Goal: Information Seeking & Learning: Learn about a topic

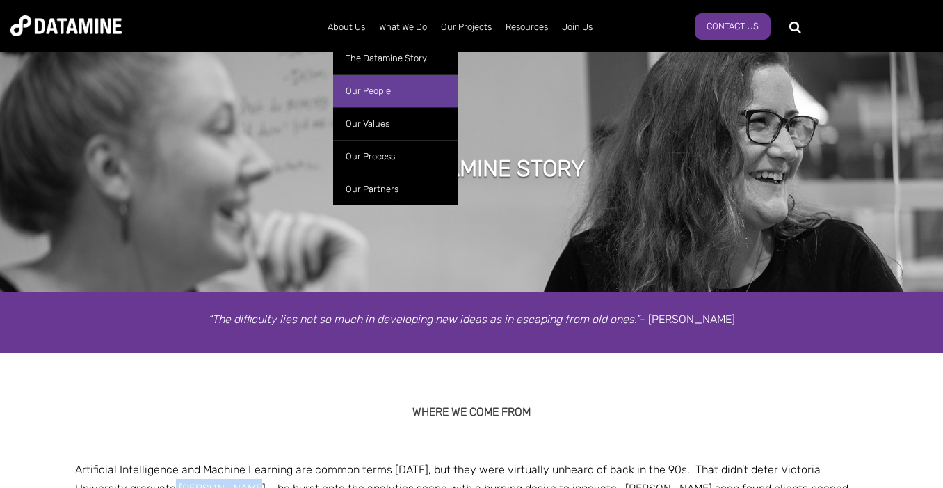
click at [377, 87] on link "Our People" at bounding box center [395, 90] width 125 height 33
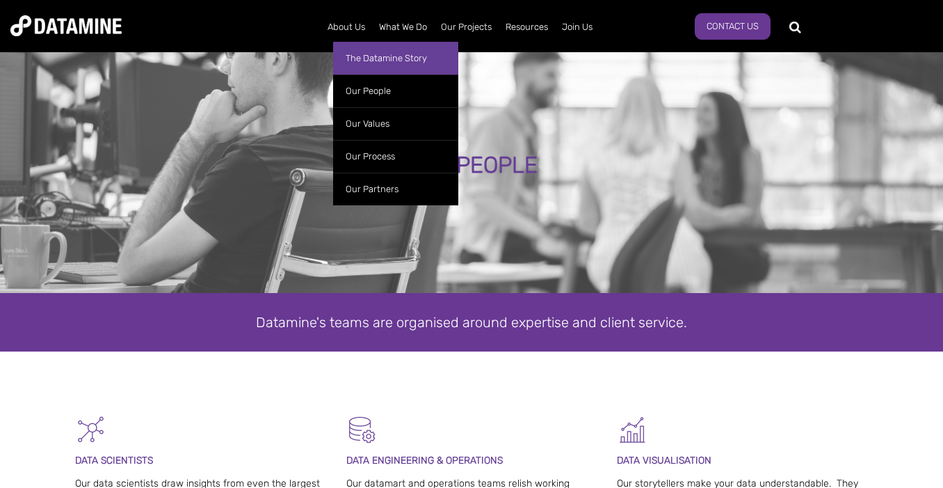
click at [367, 57] on link "The Datamine Story" at bounding box center [395, 58] width 125 height 33
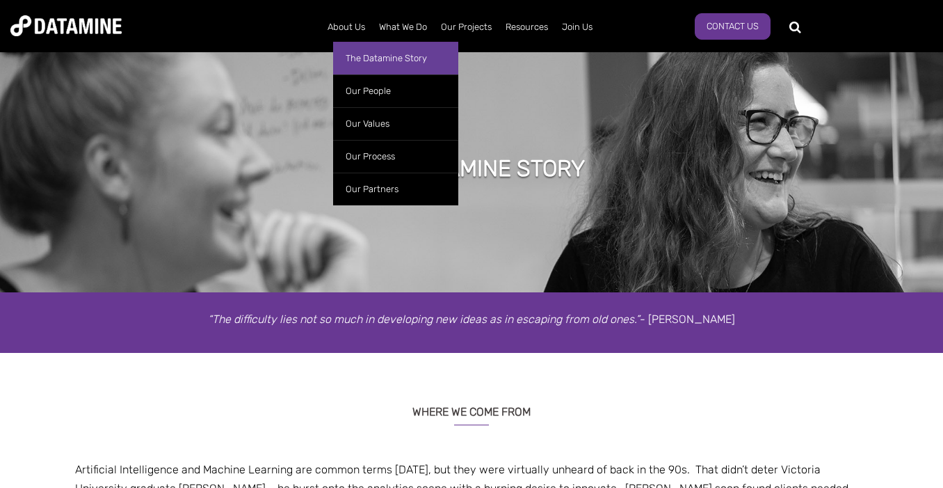
click at [375, 58] on link "The Datamine Story" at bounding box center [395, 58] width 125 height 33
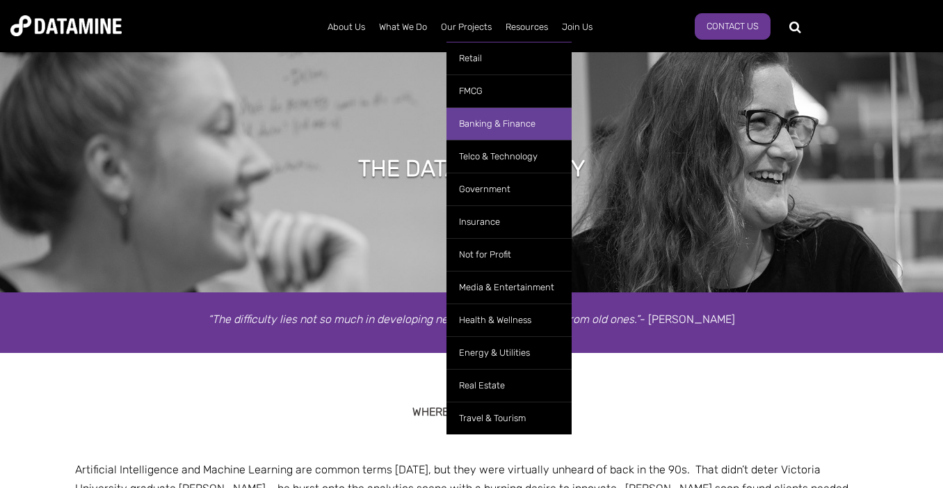
click at [497, 127] on link "Banking & Finance" at bounding box center [509, 123] width 125 height 33
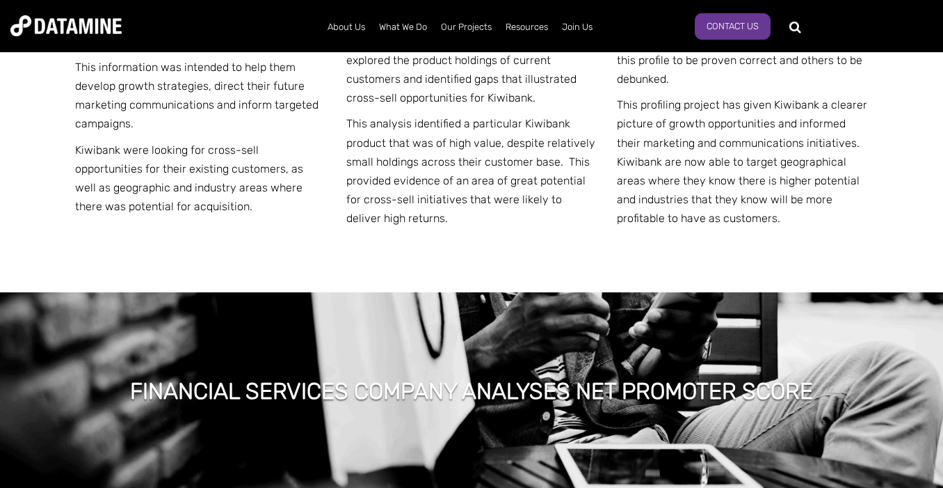
scroll to position [1956, 0]
